Goal: Task Accomplishment & Management: Use online tool/utility

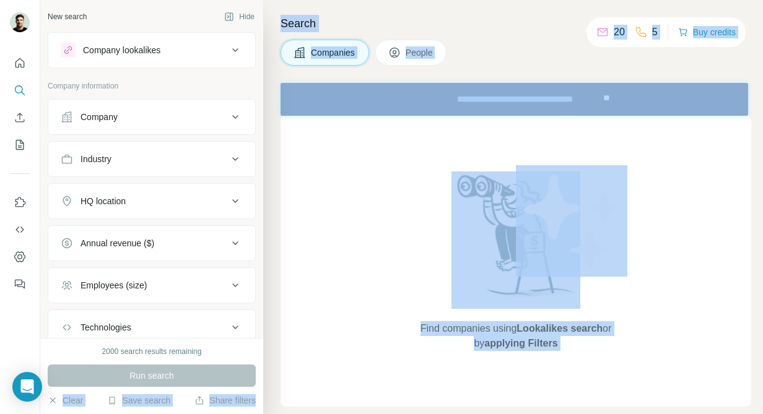
drag, startPoint x: 22, startPoint y: 388, endPoint x: 585, endPoint y: 359, distance: 563.2
click at [585, 359] on body "New search Hide Company lookalikes Company information Company Industry HQ loca…" at bounding box center [381, 207] width 763 height 414
click at [15, 261] on icon "Dashboard" at bounding box center [20, 257] width 12 height 12
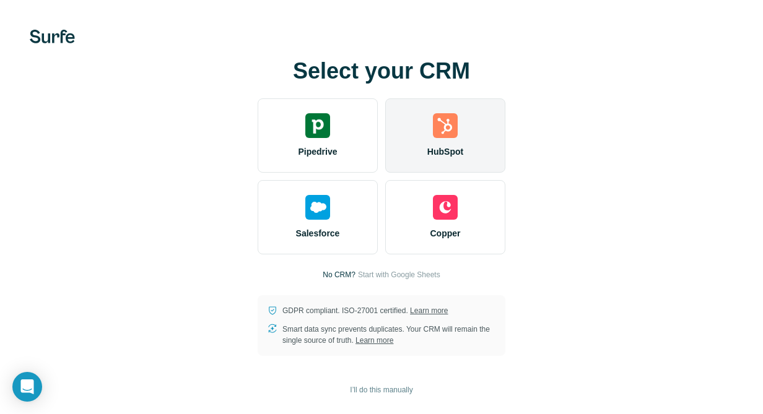
click at [434, 129] on img at bounding box center [445, 125] width 25 height 25
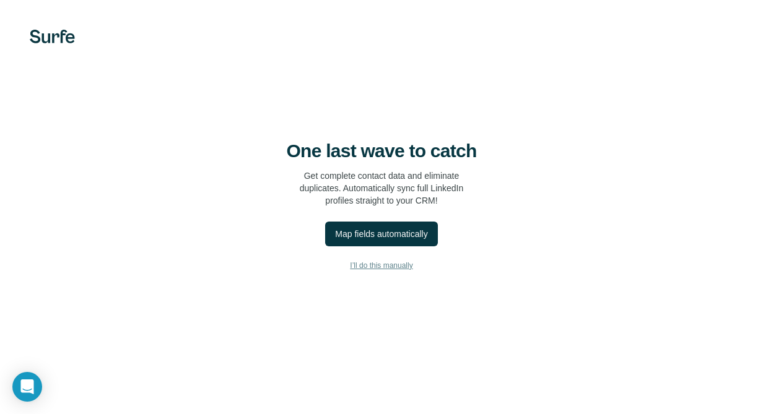
click at [394, 265] on span "I’ll do this manually" at bounding box center [381, 265] width 63 height 11
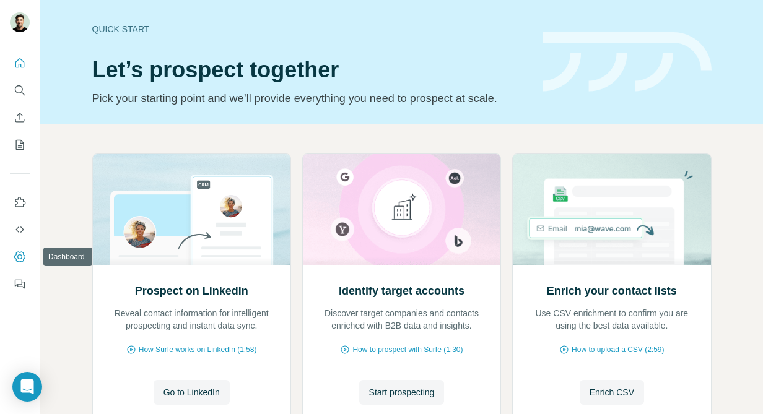
click at [24, 261] on icon "Dashboard" at bounding box center [20, 257] width 12 height 12
